Goal: Task Accomplishment & Management: Manage account settings

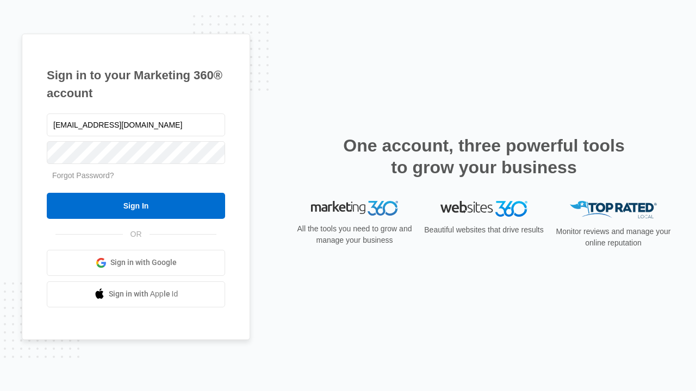
type input "[EMAIL_ADDRESS][DOMAIN_NAME]"
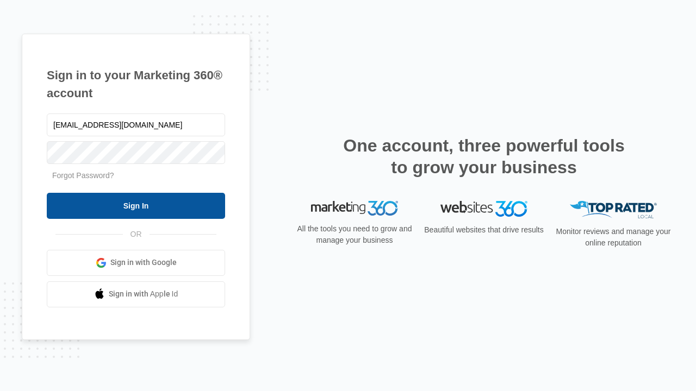
click at [136, 206] on input "Sign In" at bounding box center [136, 206] width 178 height 26
